Goal: Task Accomplishment & Management: Use online tool/utility

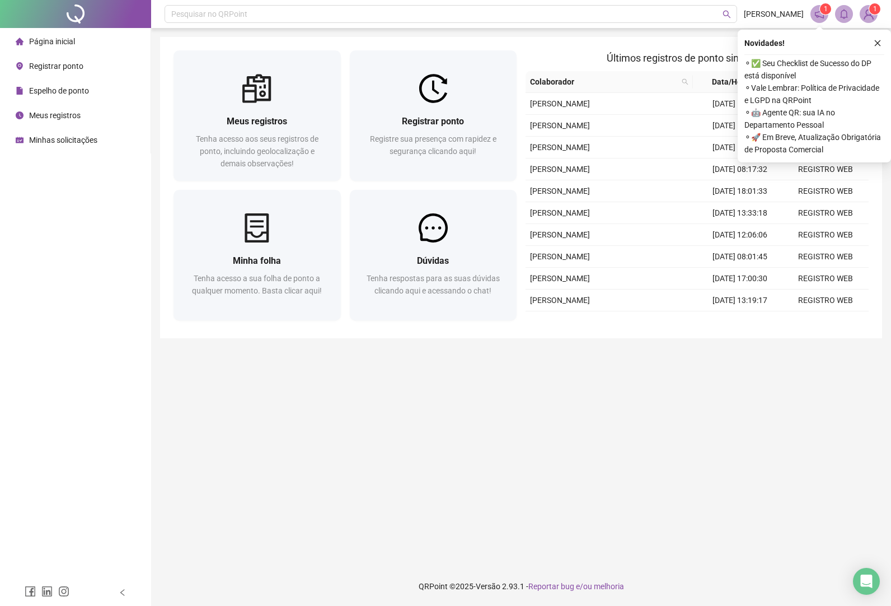
click at [58, 63] on span "Registrar ponto" at bounding box center [56, 66] width 54 height 9
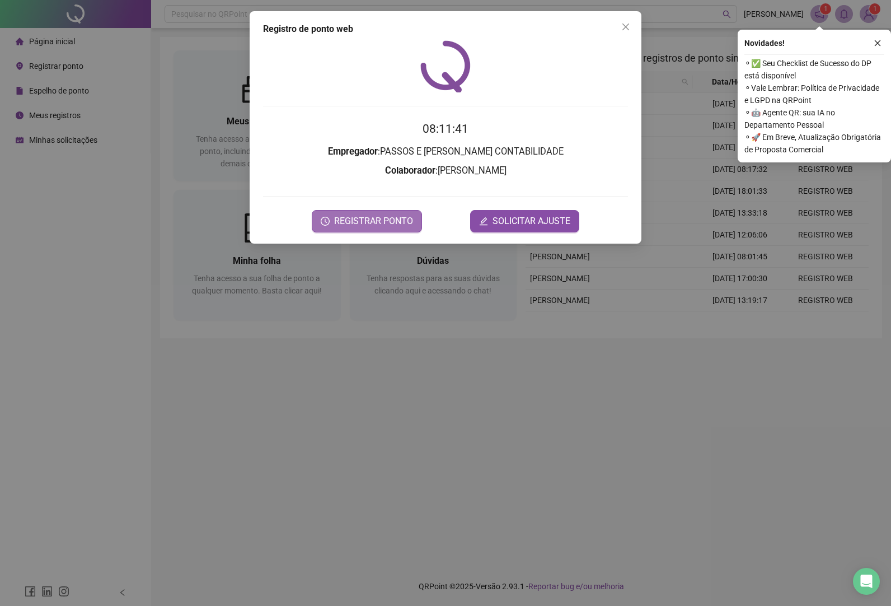
click at [363, 222] on span "REGISTRAR PONTO" at bounding box center [373, 220] width 79 height 13
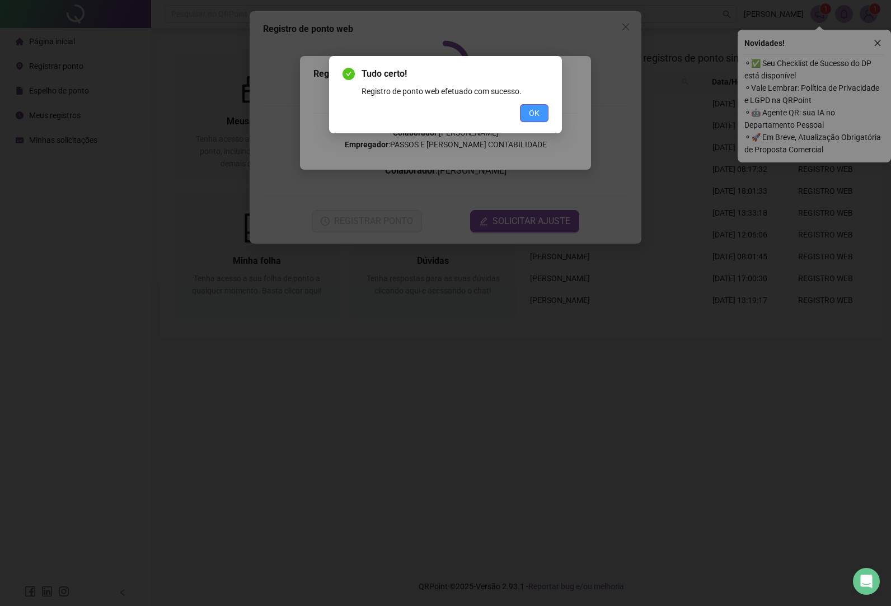
click at [544, 109] on button "OK" at bounding box center [534, 113] width 29 height 18
